Goal: Find specific page/section: Find specific page/section

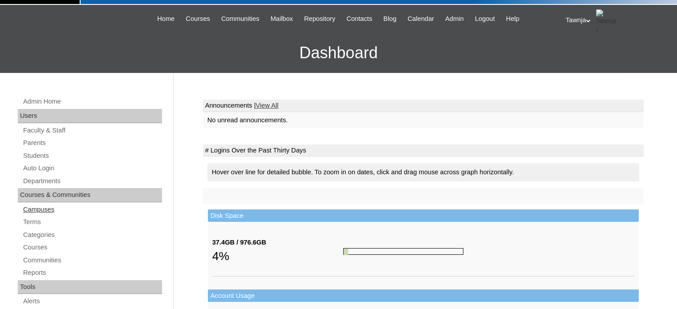
scroll to position [44, 0]
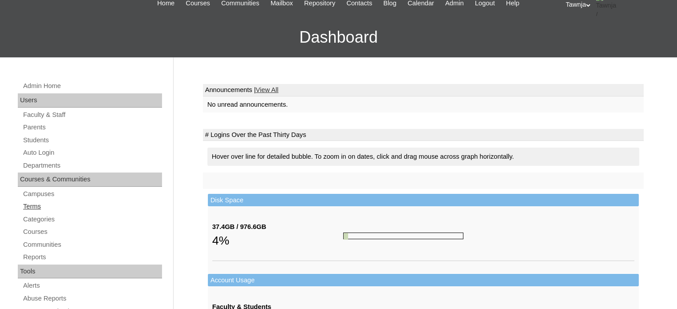
click at [36, 205] on link "Terms" at bounding box center [92, 206] width 140 height 11
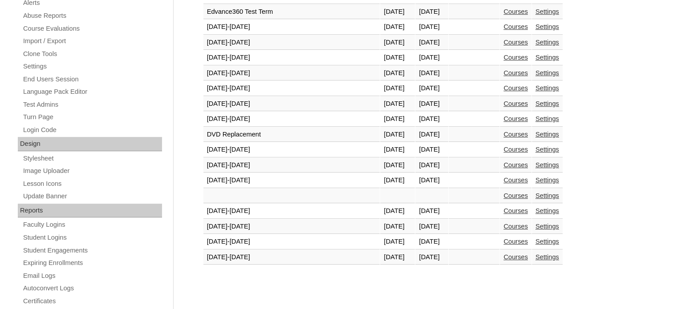
scroll to position [356, 0]
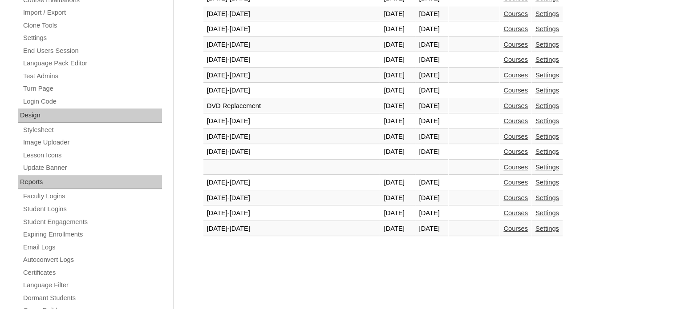
click at [503, 150] on link "Courses" at bounding box center [515, 151] width 24 height 7
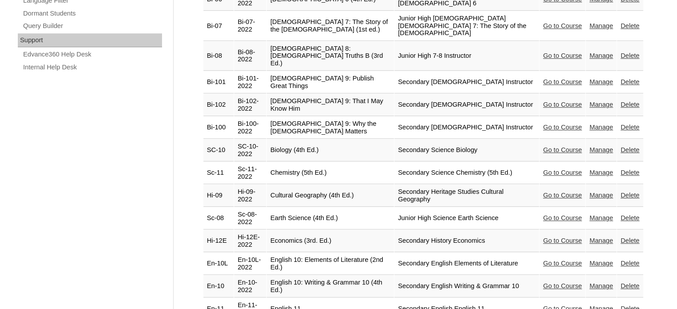
scroll to position [712, 0]
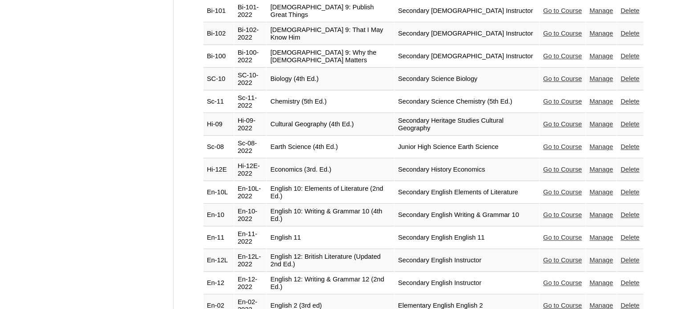
click at [547, 234] on link "Go to Course" at bounding box center [562, 237] width 39 height 7
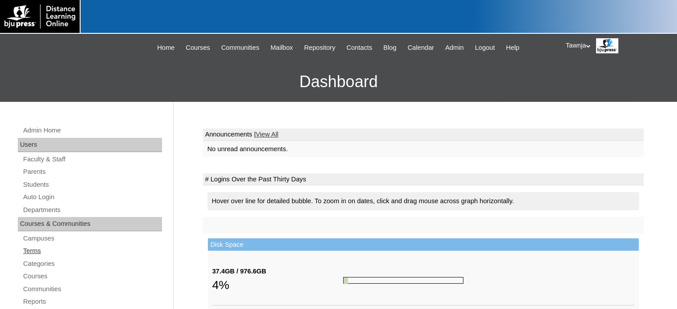
click at [38, 250] on link "Terms" at bounding box center [92, 251] width 140 height 11
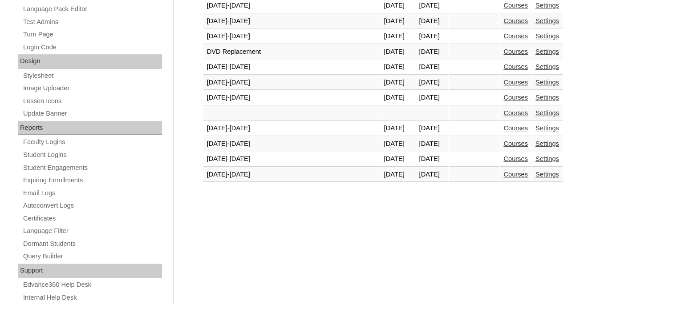
scroll to position [427, 0]
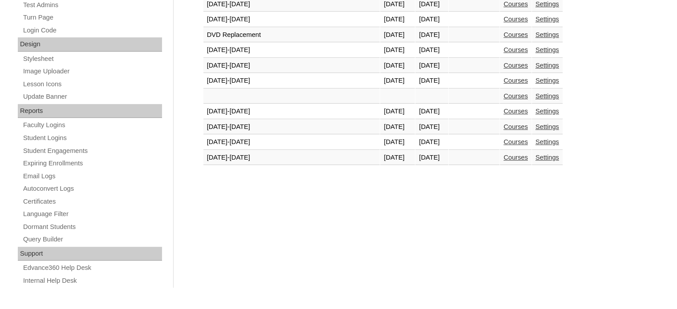
click at [503, 77] on link "Courses" at bounding box center [515, 80] width 24 height 7
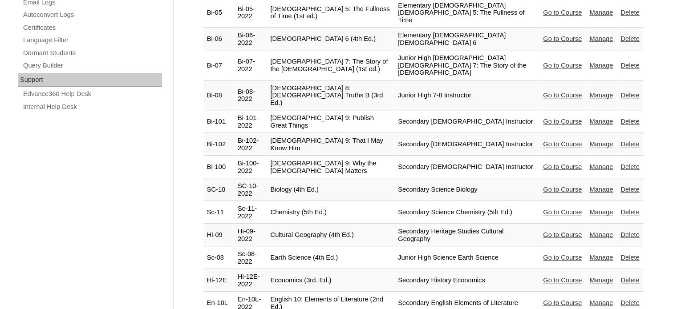
scroll to position [623, 0]
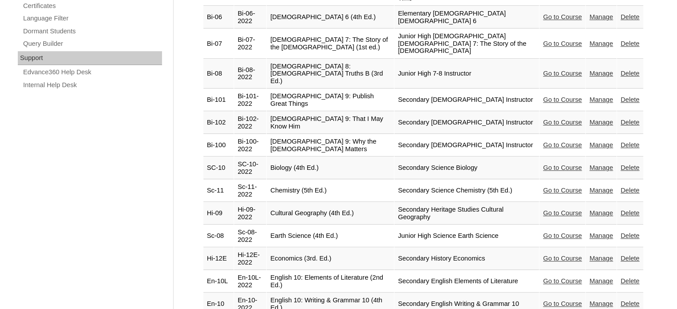
drag, startPoint x: 548, startPoint y: 165, endPoint x: 472, endPoint y: 189, distance: 79.9
click at [548, 255] on link "Go to Course" at bounding box center [562, 258] width 39 height 7
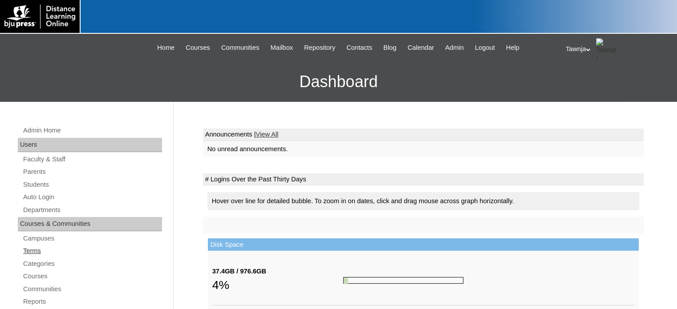
click at [38, 250] on link "Terms" at bounding box center [92, 251] width 140 height 11
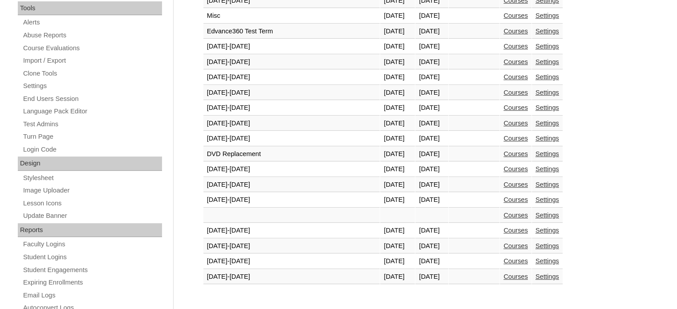
scroll to position [311, 0]
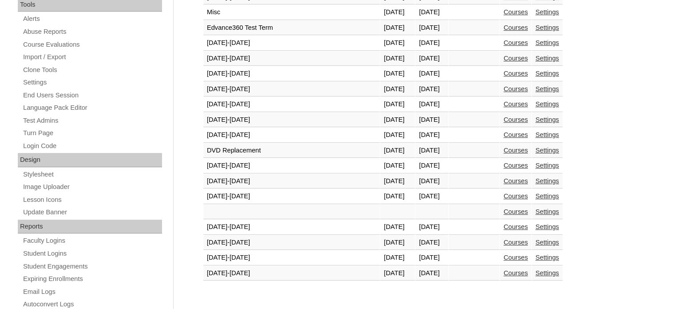
click at [503, 194] on link "Courses" at bounding box center [515, 196] width 24 height 7
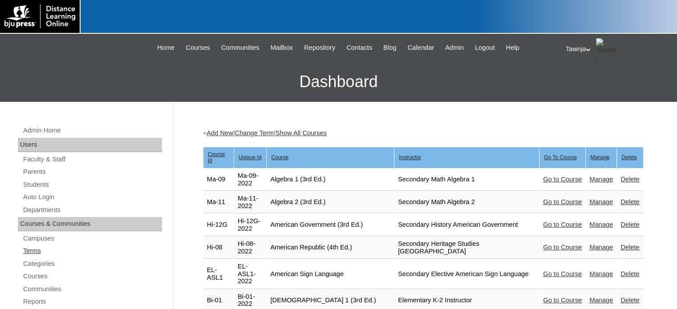
click at [43, 247] on link "Terms" at bounding box center [92, 251] width 140 height 11
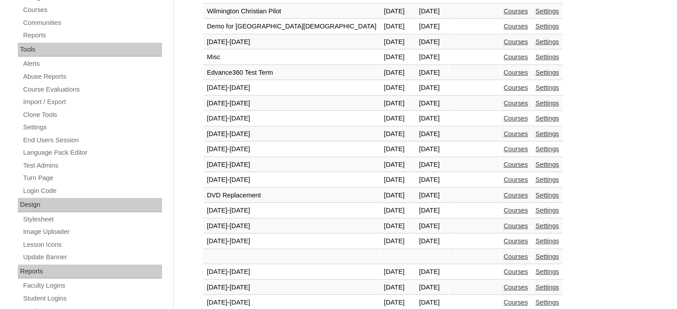
scroll to position [267, 0]
click at [503, 238] on link "Courses" at bounding box center [515, 240] width 24 height 7
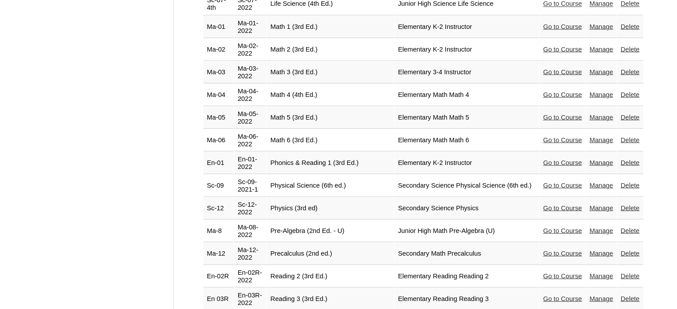
scroll to position [1690, 0]
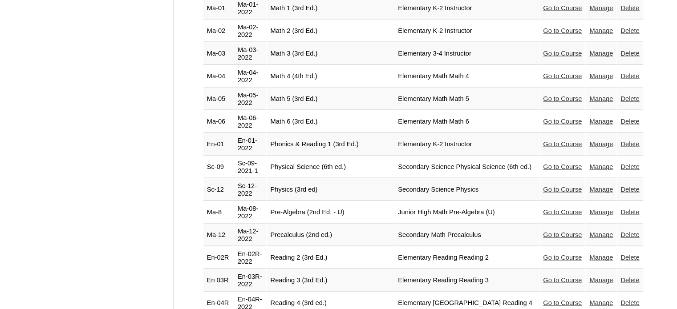
click at [570, 186] on link "Go to Course" at bounding box center [562, 189] width 39 height 7
